Goal: Navigation & Orientation: Find specific page/section

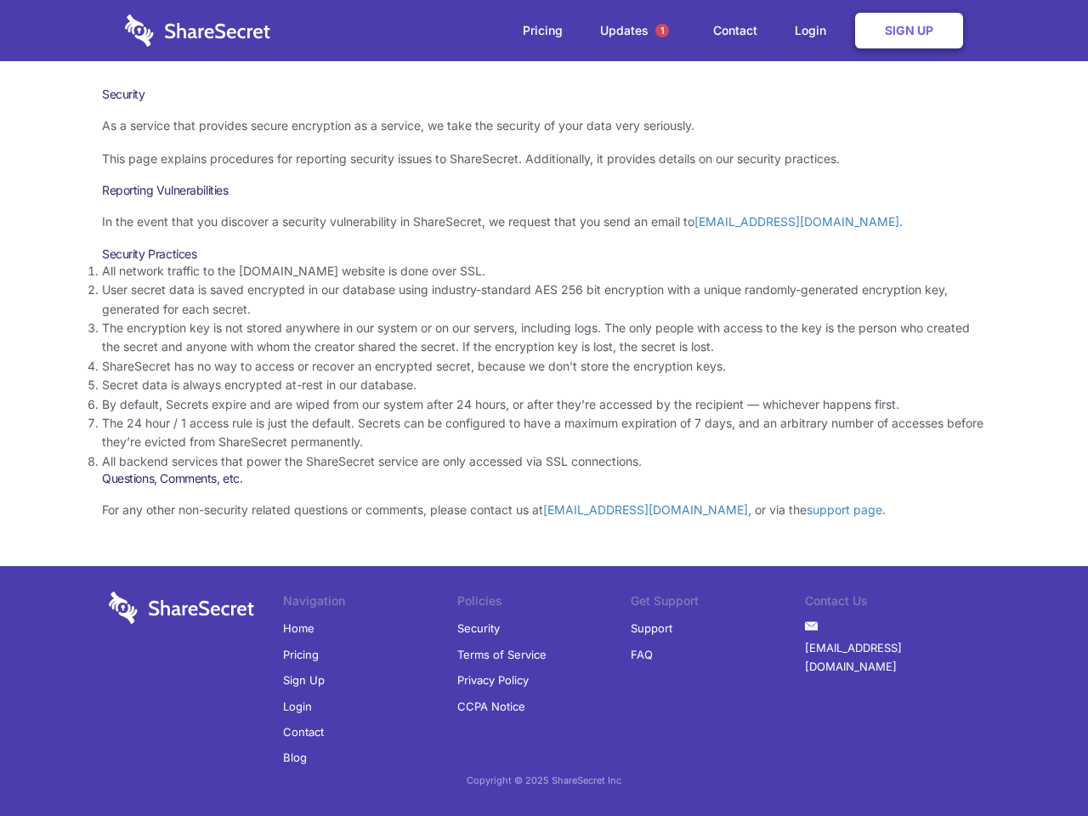
click at [544, 408] on li "By default, Secrets expire and are wiped from our system after 24 hours, or aft…" at bounding box center [544, 404] width 884 height 19
click at [662, 31] on span "1" at bounding box center [663, 31] width 14 height 14
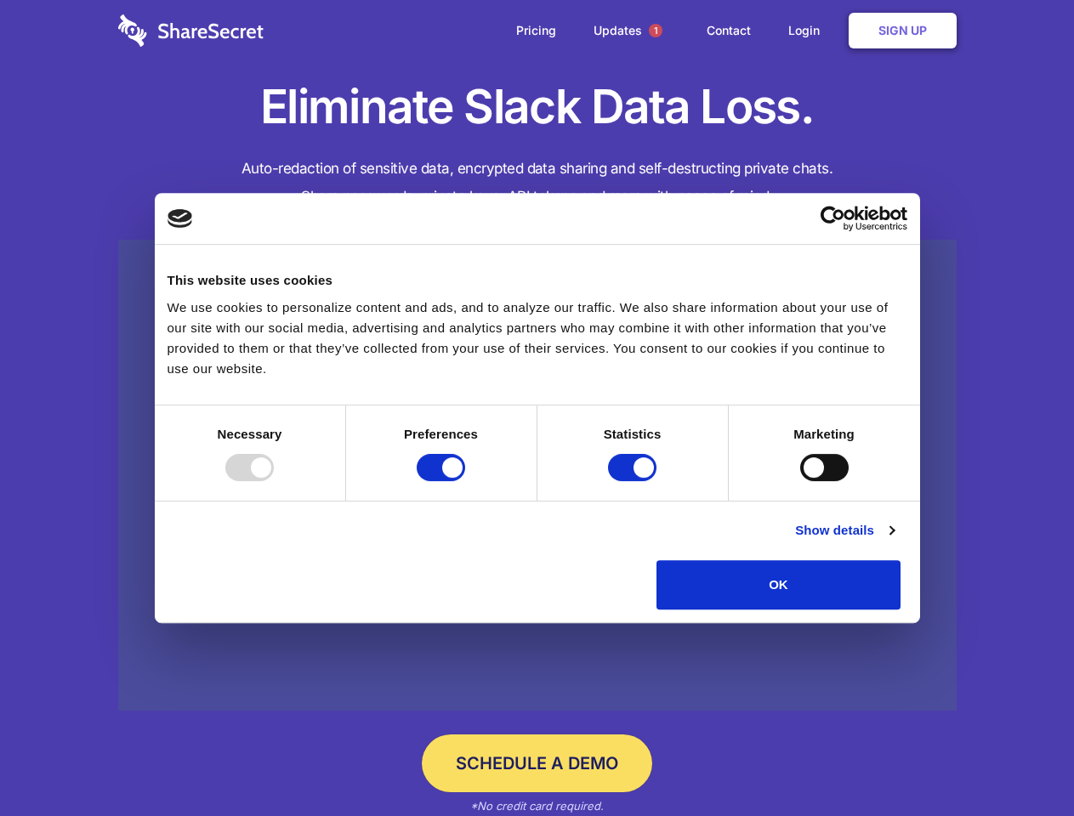
click at [274, 481] on div at bounding box center [249, 467] width 48 height 27
click at [465, 481] on input "Preferences" at bounding box center [441, 467] width 48 height 27
checkbox input "false"
click at [634, 481] on input "Statistics" at bounding box center [632, 467] width 48 height 27
checkbox input "false"
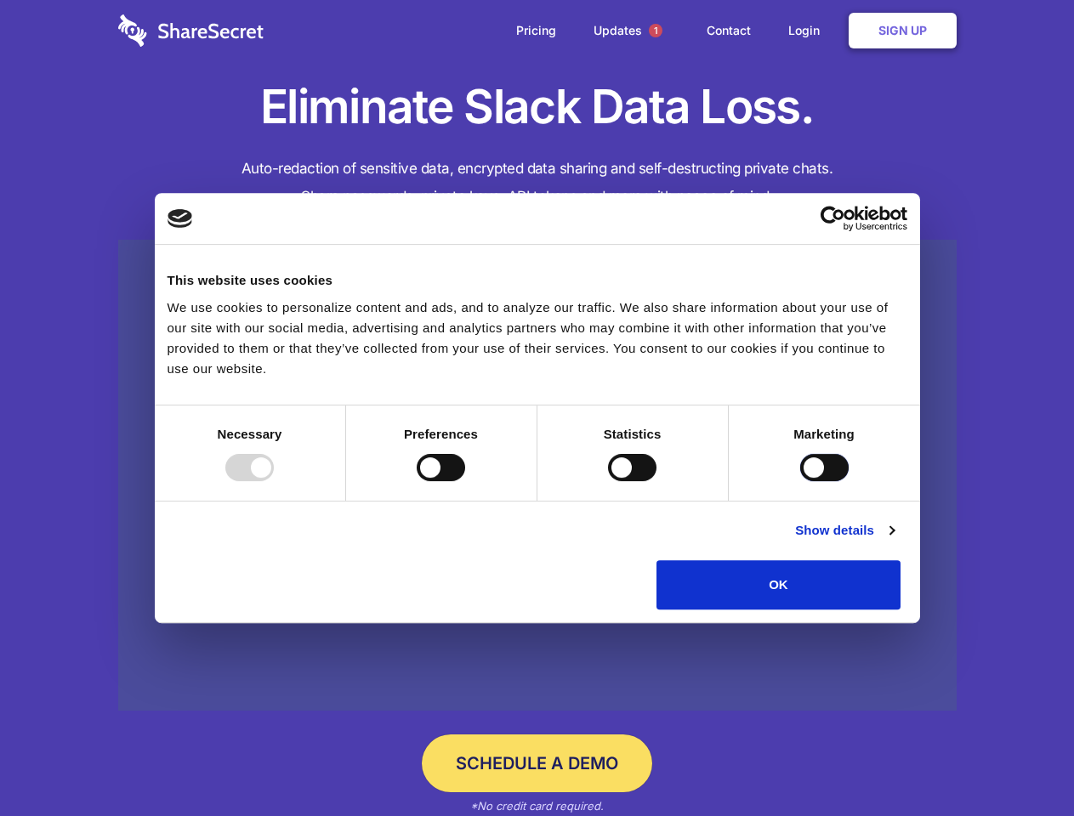
click at [800, 481] on input "Marketing" at bounding box center [824, 467] width 48 height 27
checkbox input "true"
click at [894, 541] on link "Show details" at bounding box center [844, 530] width 99 height 20
click at [0, 0] on ul "Necessary 7 Necessary cookies help make a website usable by enabling basic func…" at bounding box center [0, 0] width 0 height 0
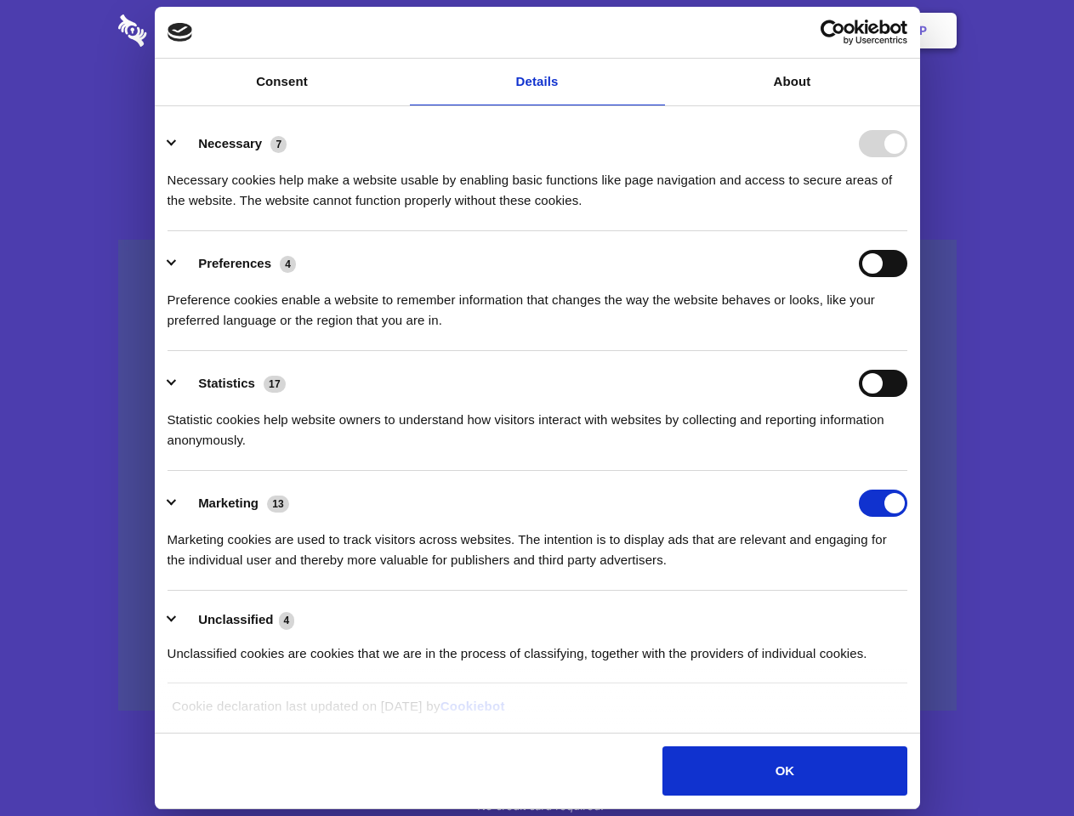
click at [655, 31] on span "1" at bounding box center [656, 31] width 14 height 14
